Goal: Information Seeking & Learning: Find contact information

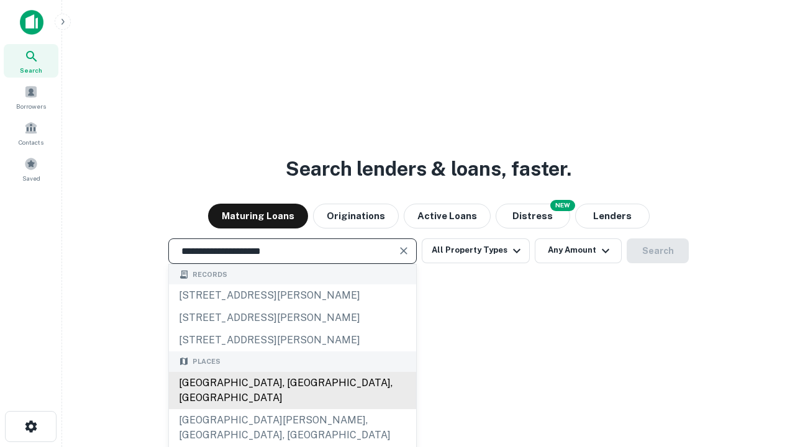
click at [292, 409] on div "[GEOGRAPHIC_DATA], [GEOGRAPHIC_DATA], [GEOGRAPHIC_DATA]" at bounding box center [292, 390] width 247 height 37
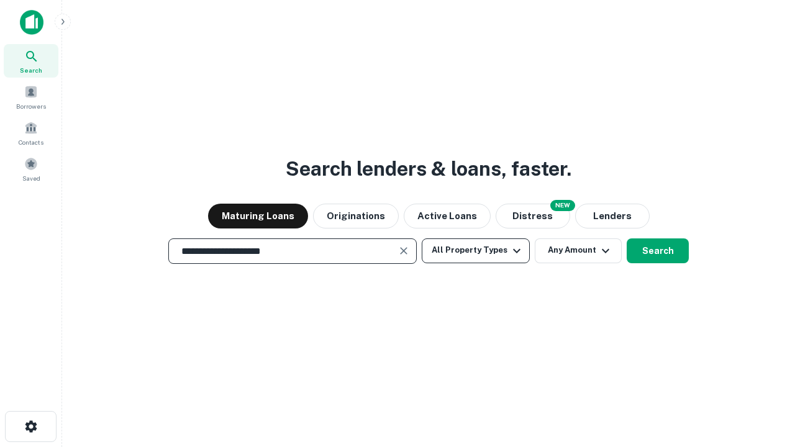
type input "**********"
click at [476, 250] on button "All Property Types" at bounding box center [476, 250] width 108 height 25
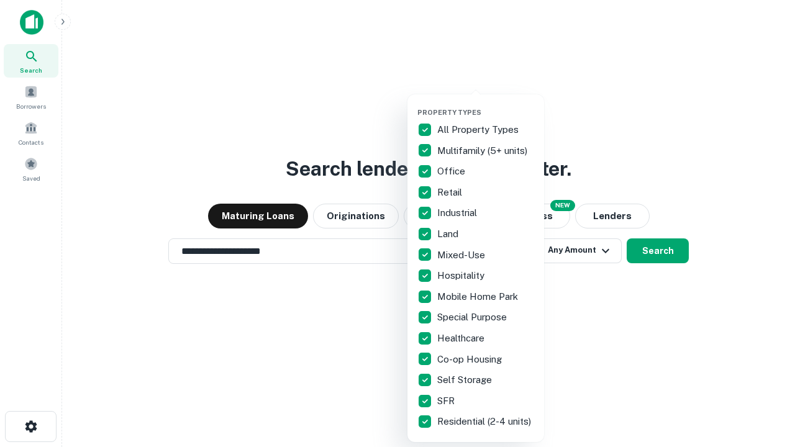
click at [486, 104] on button "button" at bounding box center [485, 104] width 137 height 1
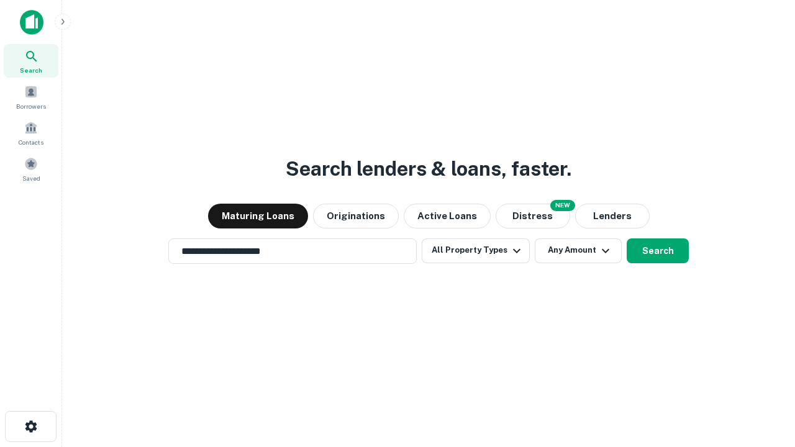
scroll to position [7, 150]
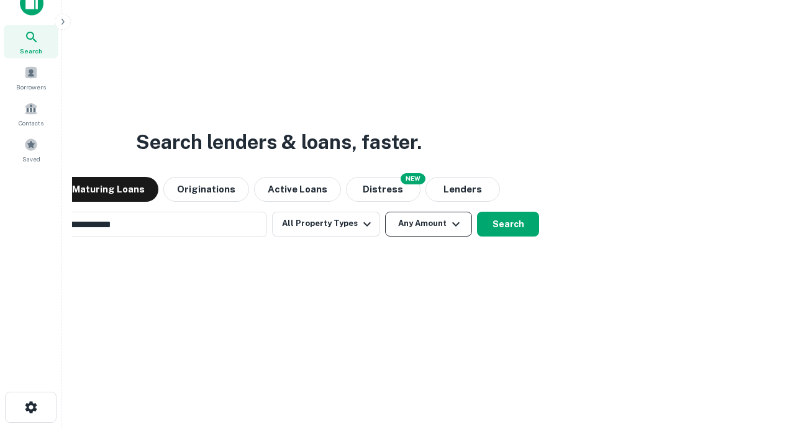
click at [385, 212] on button "Any Amount" at bounding box center [428, 224] width 87 height 25
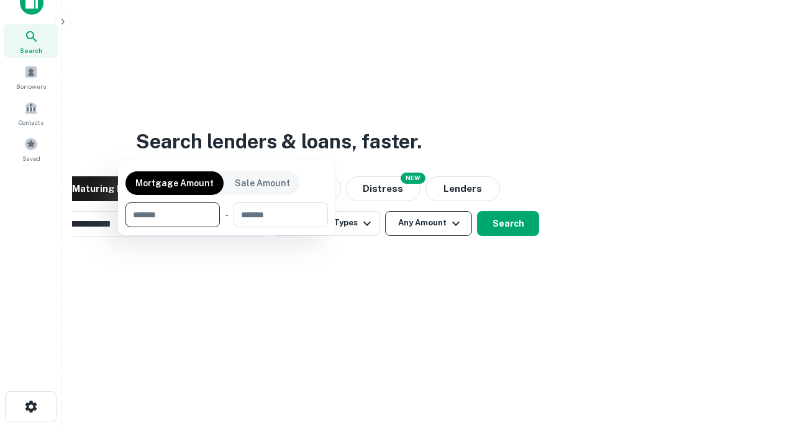
scroll to position [89, 351]
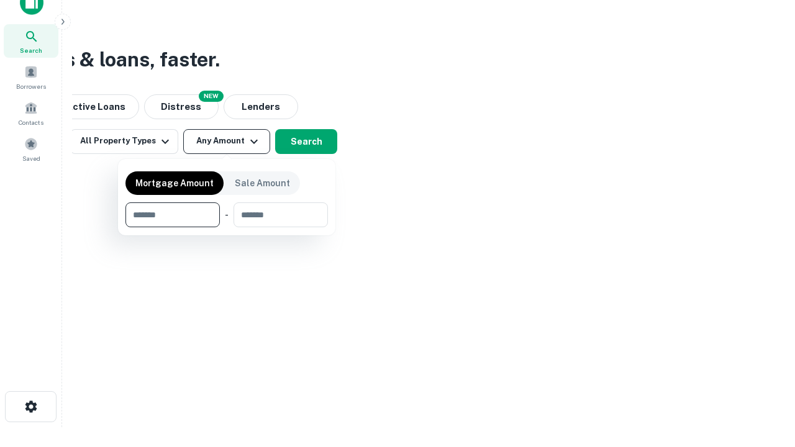
type input "*******"
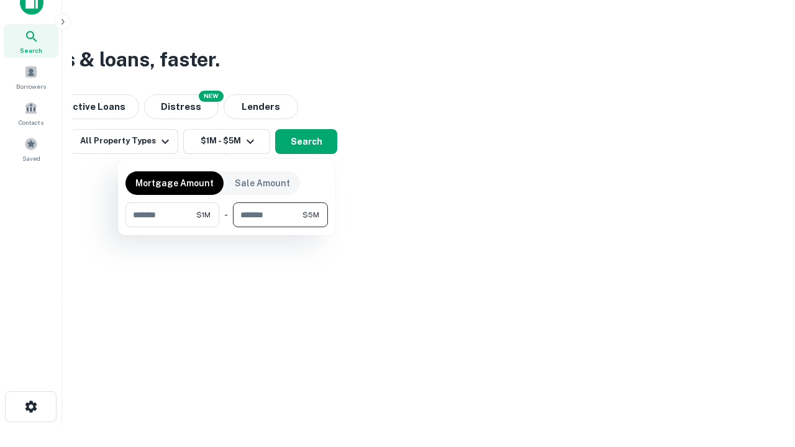
type input "*******"
click at [227, 227] on button "button" at bounding box center [226, 227] width 202 height 1
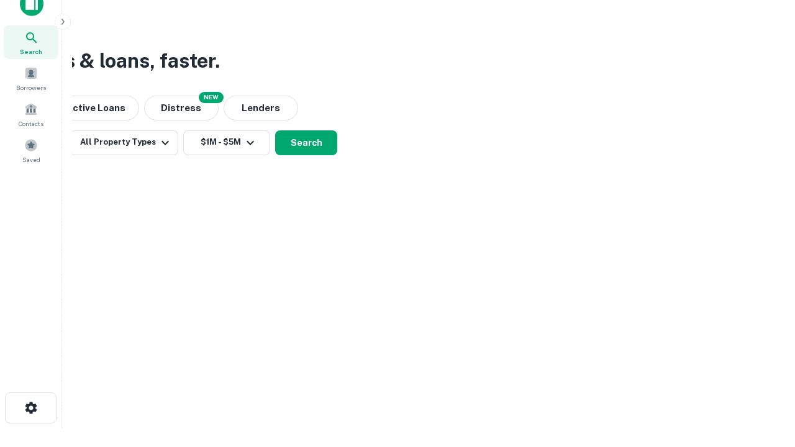
scroll to position [7, 229]
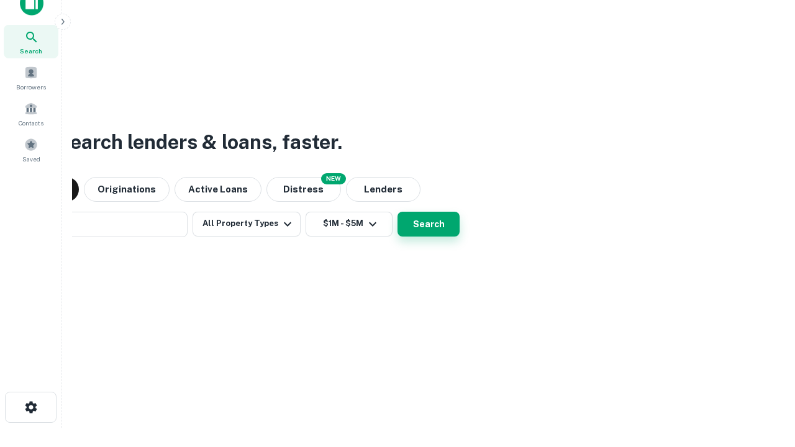
click at [397, 212] on button "Search" at bounding box center [428, 224] width 62 height 25
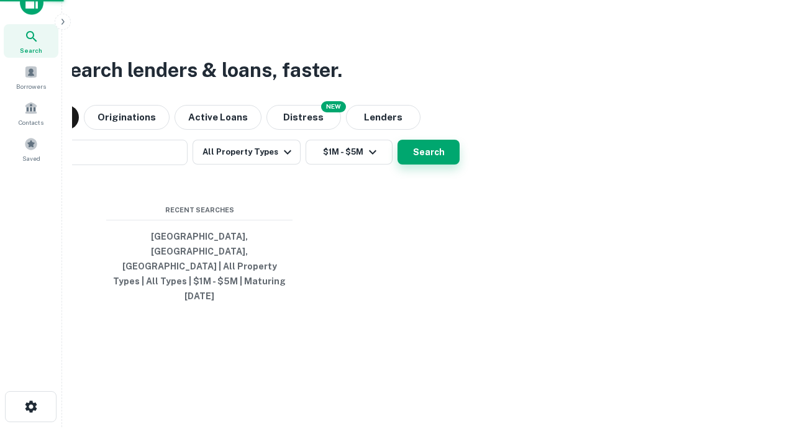
scroll to position [33, 351]
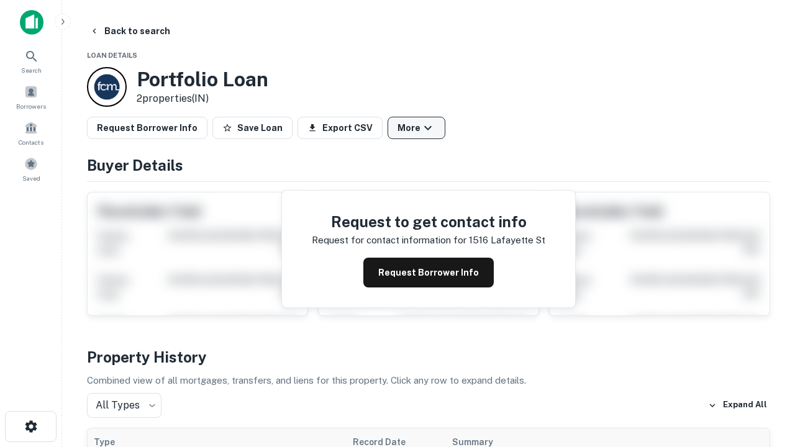
click at [416, 128] on button "More" at bounding box center [416, 128] width 58 height 22
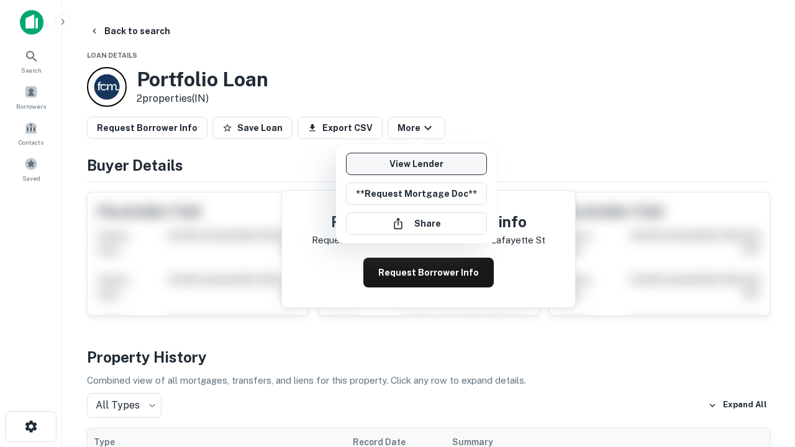
click at [416, 164] on link "View Lender" at bounding box center [416, 164] width 141 height 22
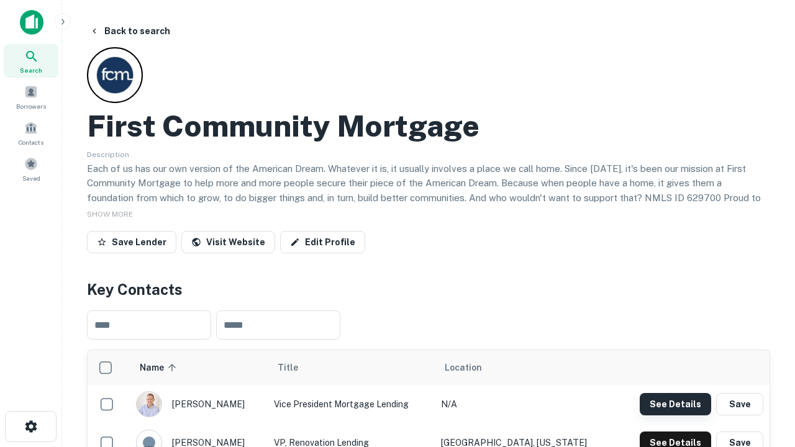
click at [675, 404] on button "See Details" at bounding box center [675, 404] width 71 height 22
click at [30, 427] on icon "button" at bounding box center [31, 426] width 15 height 15
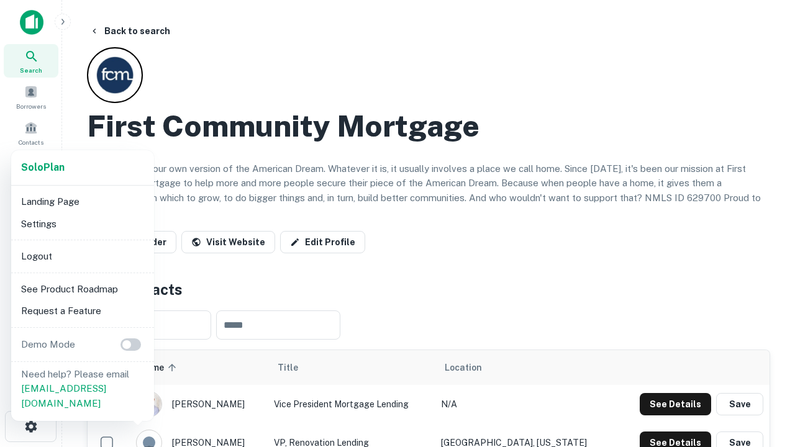
click at [82, 256] on li "Logout" at bounding box center [82, 256] width 133 height 22
